Goal: Information Seeking & Learning: Learn about a topic

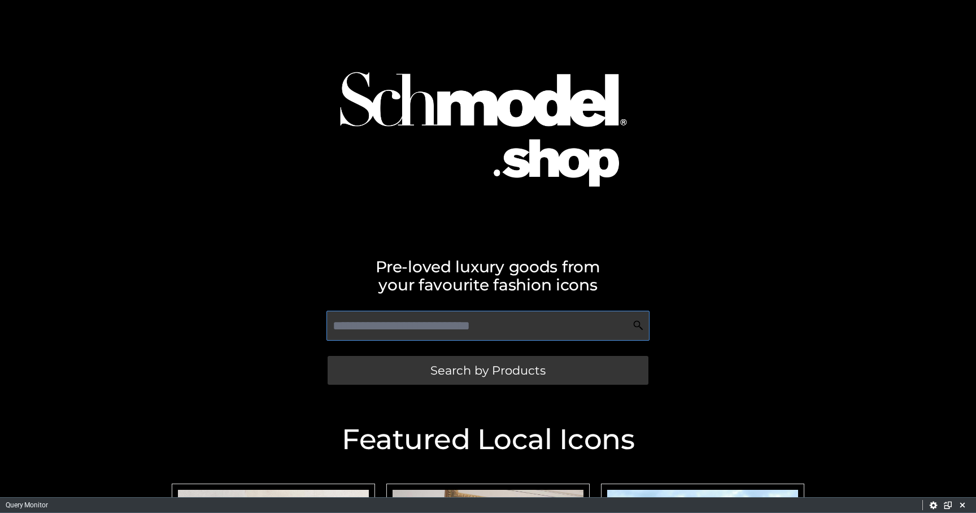
click at [473, 322] on input "text" at bounding box center [487, 326] width 322 height 30
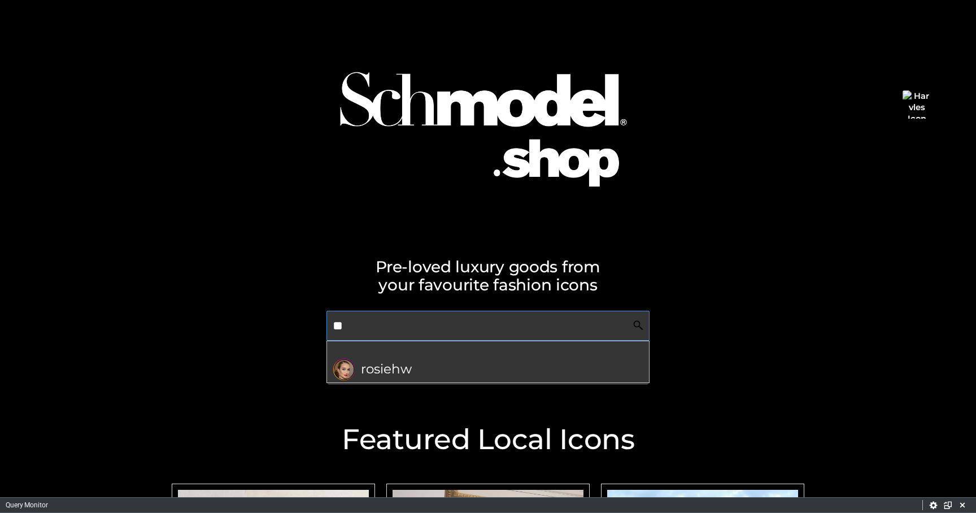
type input "**"
click at [519, 113] on img at bounding box center [488, 119] width 354 height 227
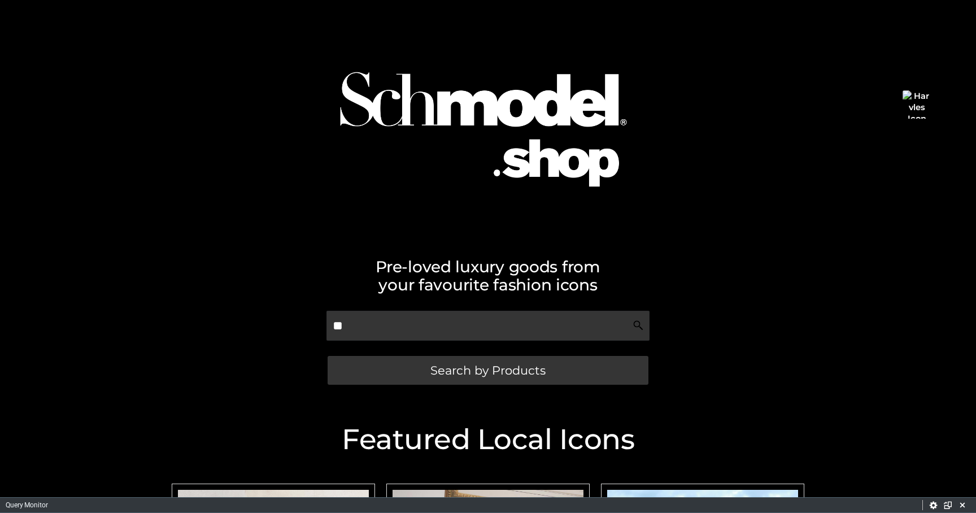
click at [525, 165] on img at bounding box center [488, 119] width 354 height 227
click at [441, 388] on div "** Search by Products" at bounding box center [488, 349] width 644 height 89
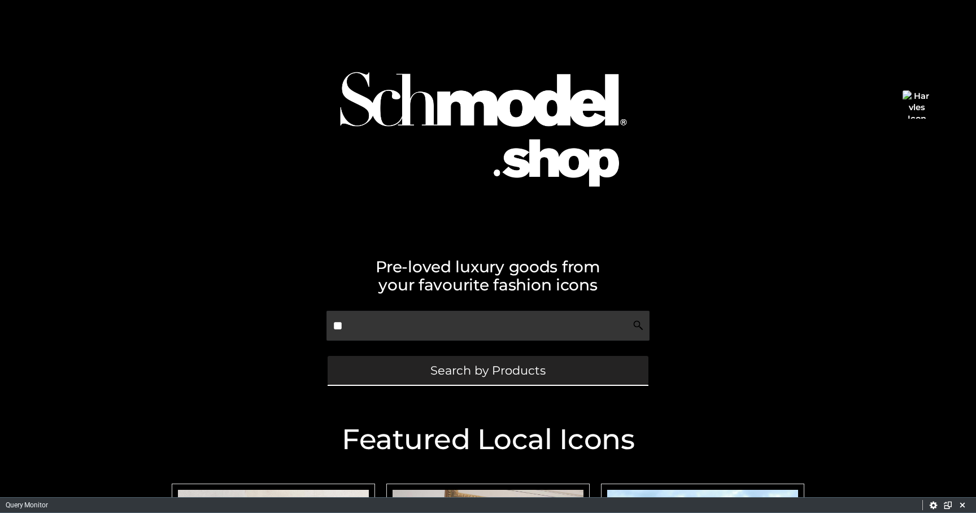
click at [448, 376] on span "Search by Products" at bounding box center [487, 370] width 115 height 12
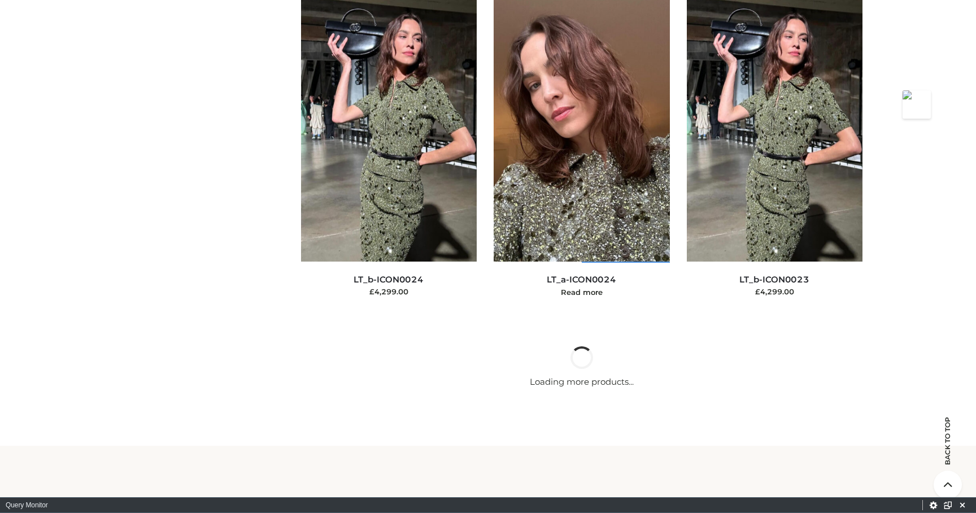
scroll to position [10610, 0]
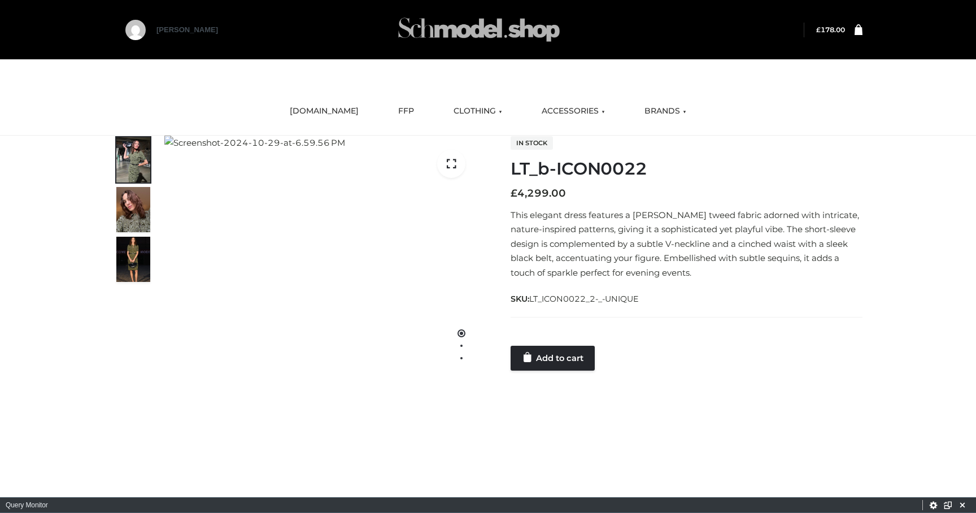
click at [433, 33] on img at bounding box center [478, 29] width 169 height 45
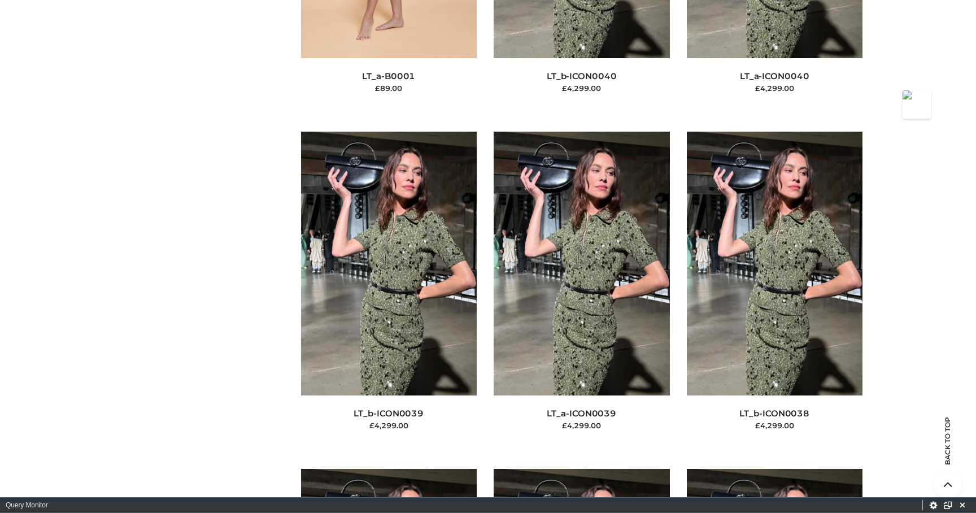
scroll to position [6352, 0]
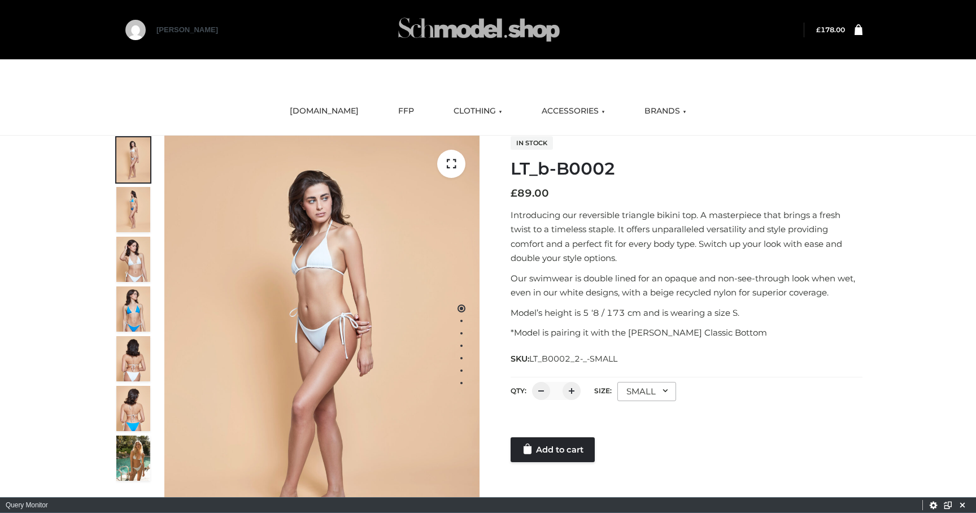
click at [463, 31] on img at bounding box center [478, 29] width 169 height 45
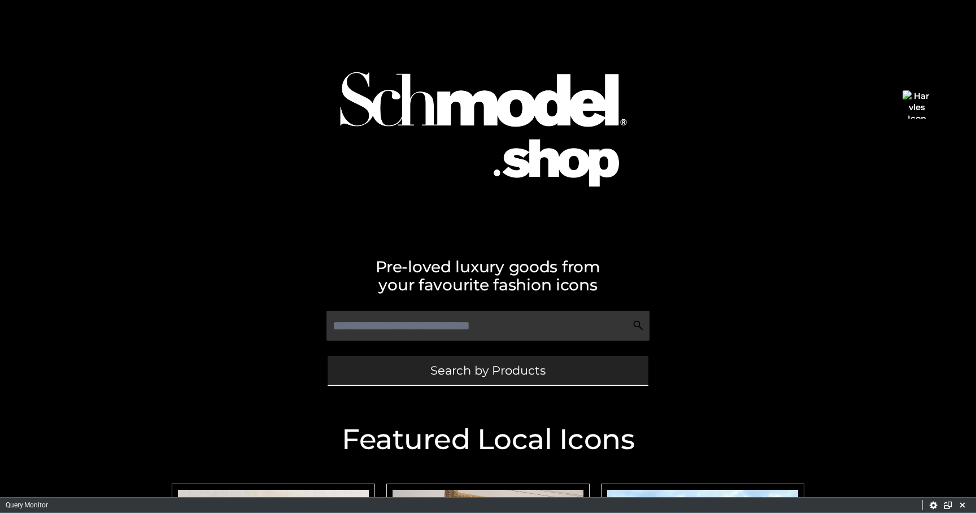
click at [449, 373] on span "Search by Products" at bounding box center [487, 370] width 115 height 12
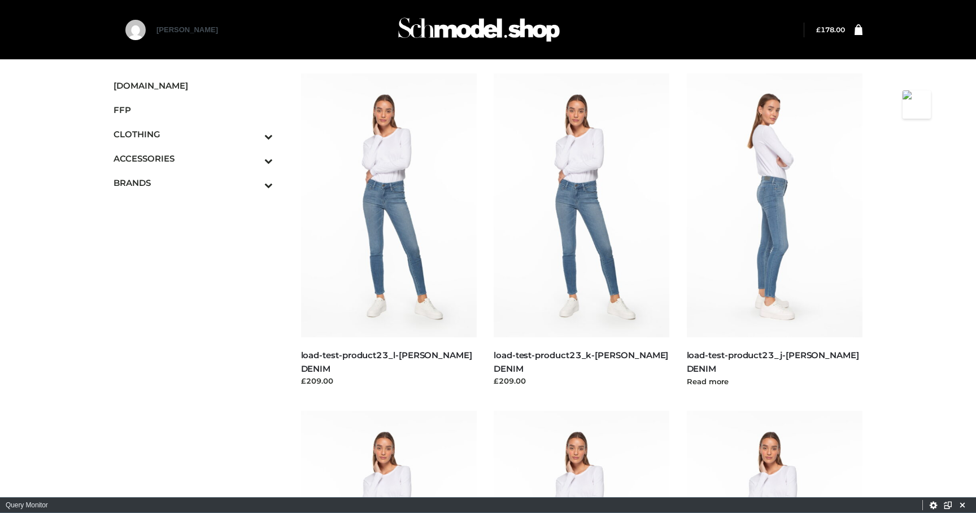
click at [771, 192] on img at bounding box center [775, 205] width 176 height 264
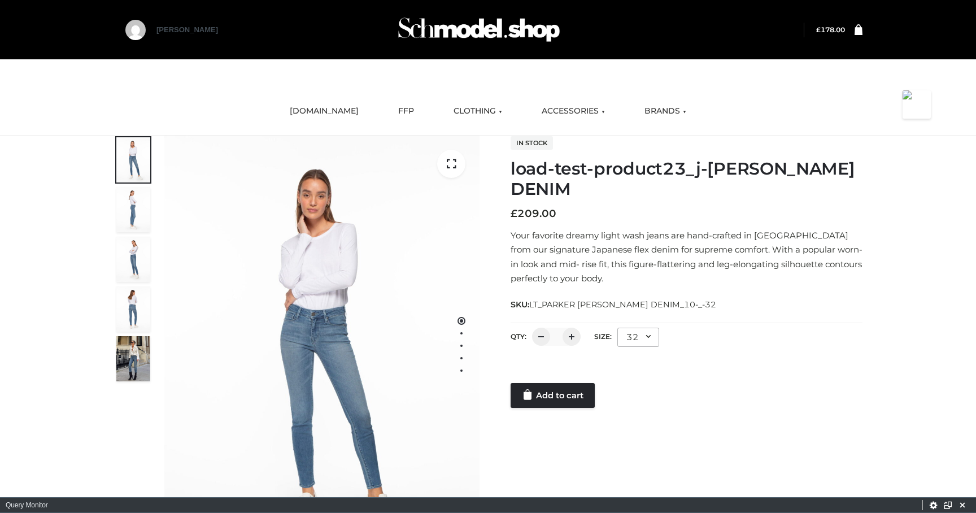
click at [147, 369] on img at bounding box center [133, 358] width 34 height 45
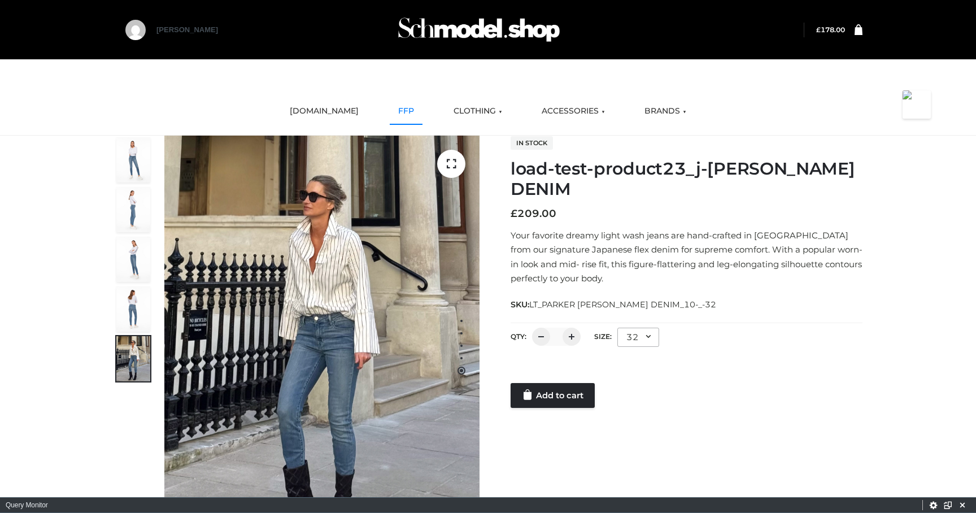
click at [396, 111] on link "FFP" at bounding box center [406, 111] width 33 height 25
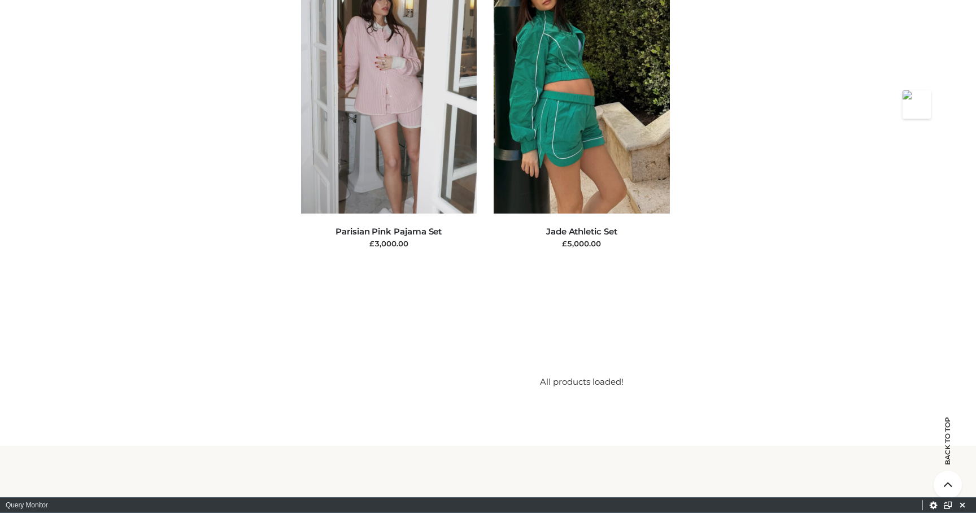
scroll to position [7994, 0]
